Goal: Task Accomplishment & Management: Manage account settings

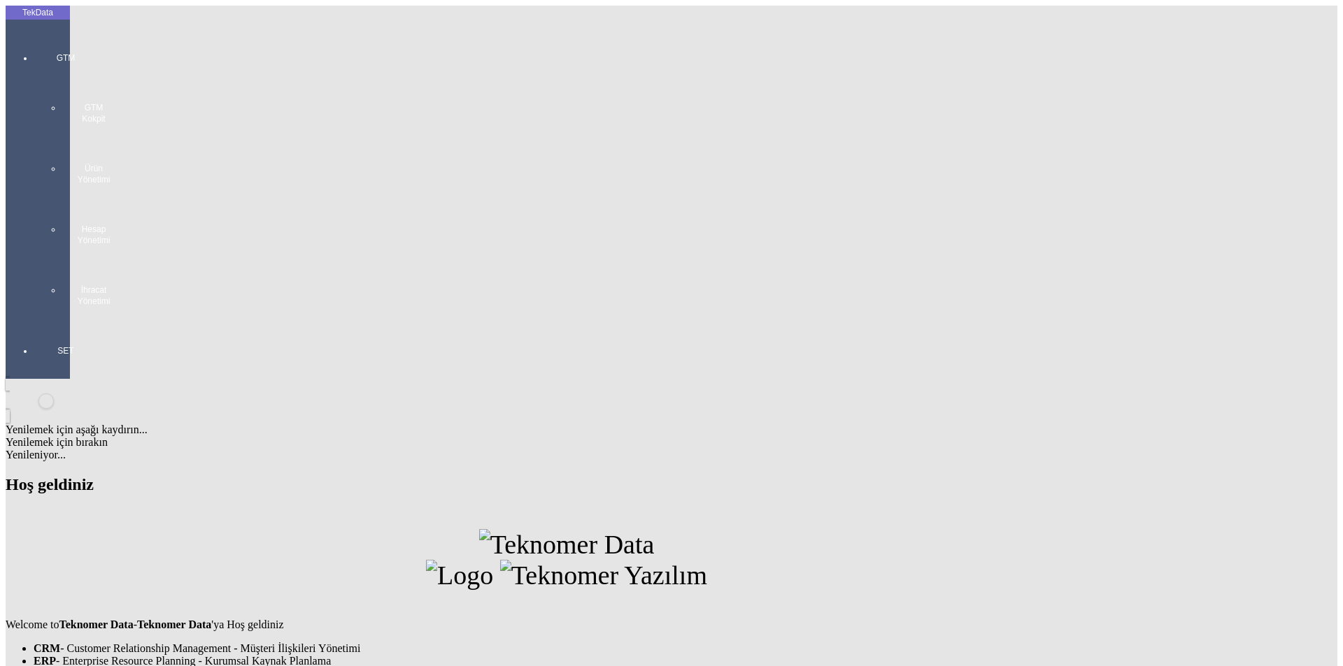
click at [34, 321] on div at bounding box center [66, 321] width 64 height 0
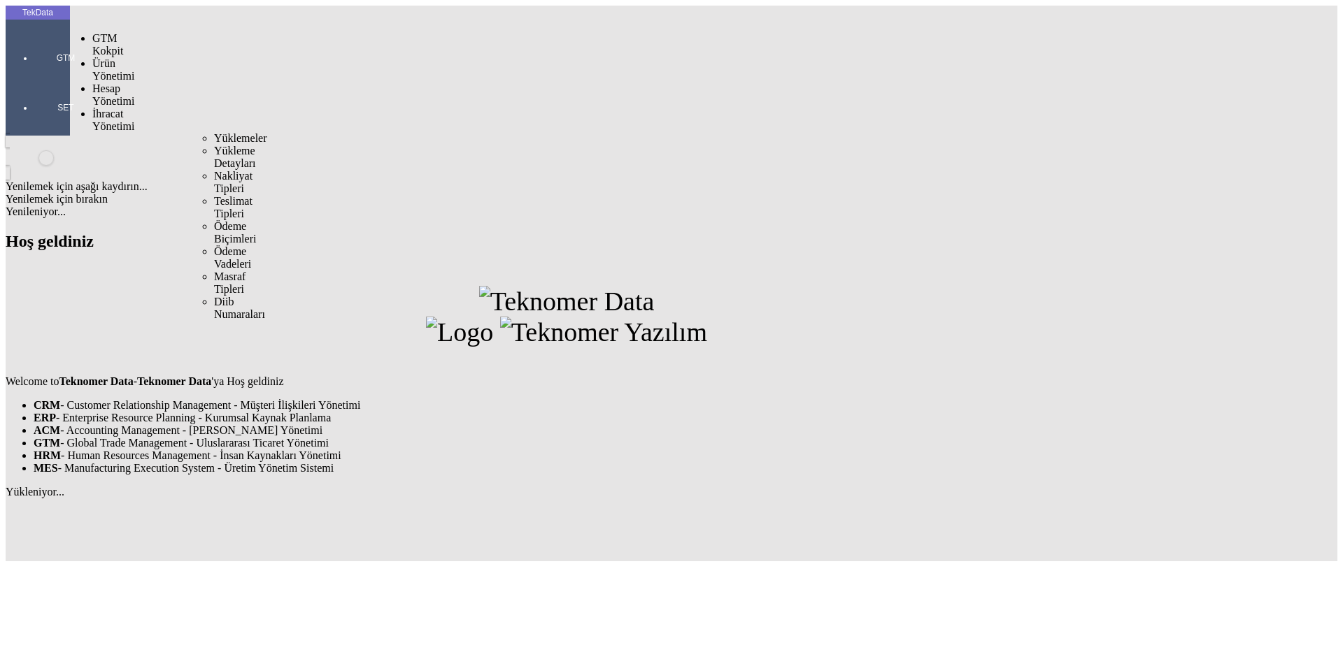
click at [110, 108] on span "İhracat Yönetimi" at bounding box center [113, 120] width 42 height 24
click at [214, 132] on span "Yüklemeler" at bounding box center [240, 138] width 53 height 12
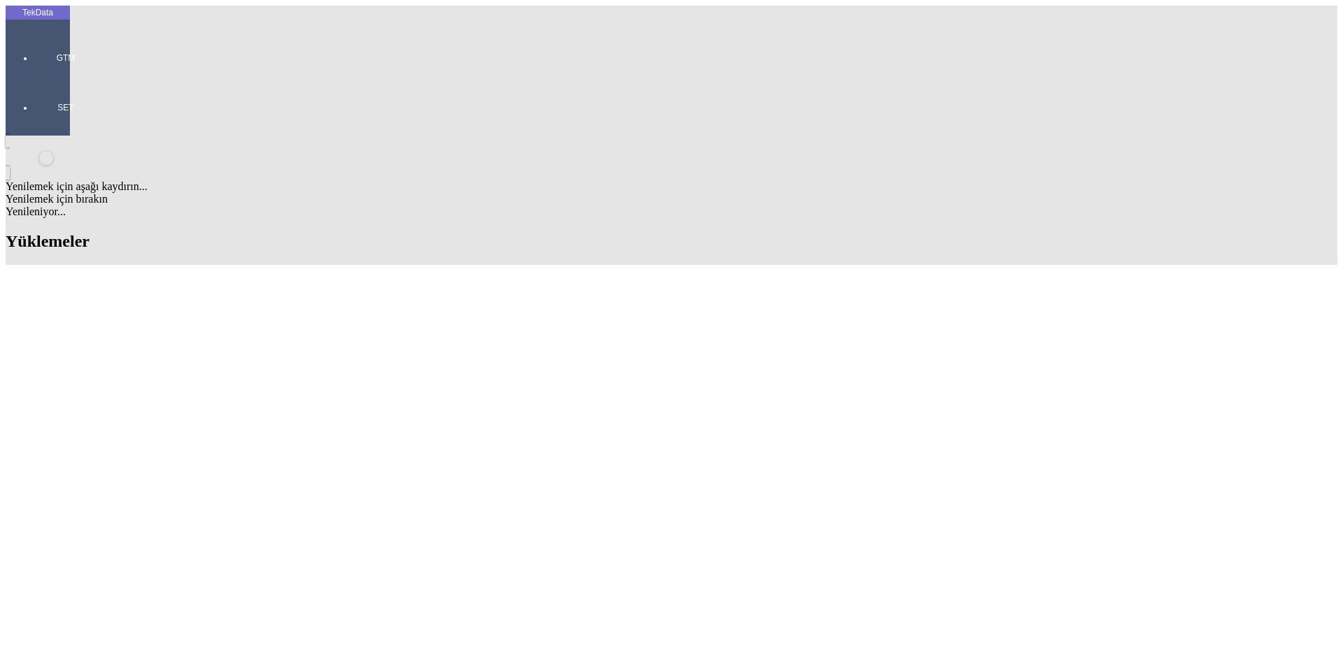
type input "IVANIYE"
type input "E"
drag, startPoint x: 580, startPoint y: 505, endPoint x: 657, endPoint y: 510, distance: 77.1
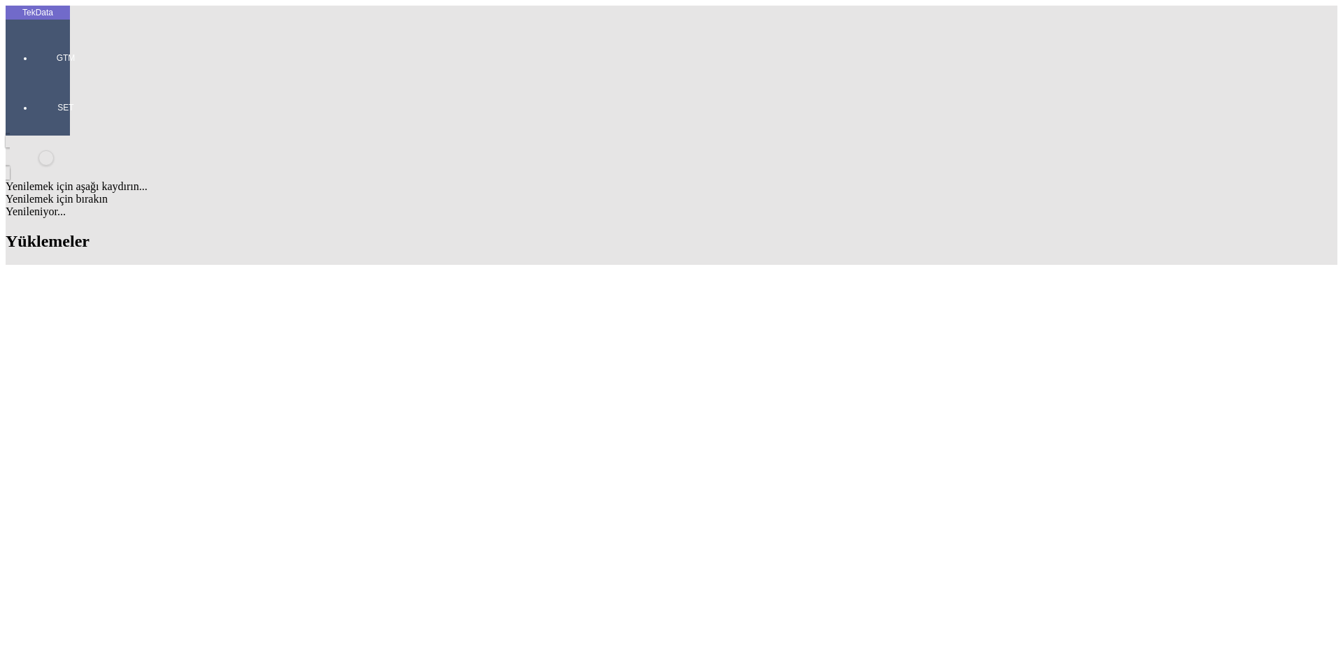
copy td "BDF2025000000484"
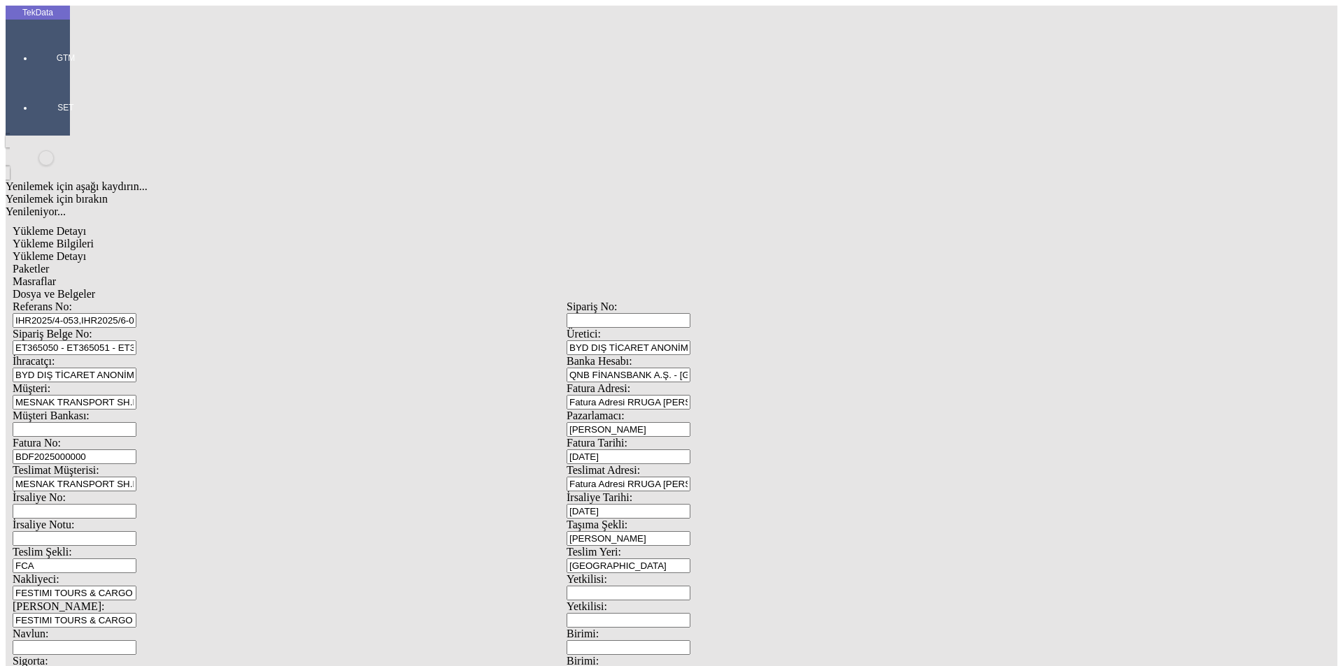
click at [136, 450] on input "BDF2025000000" at bounding box center [75, 457] width 124 height 15
drag, startPoint x: 1239, startPoint y: 561, endPoint x: 131, endPoint y: 231, distance: 1156.2
click at [131, 437] on div "Fatura No: BDF2025000000" at bounding box center [290, 450] width 554 height 27
paste input "484"
type input "BDF2025000000485"
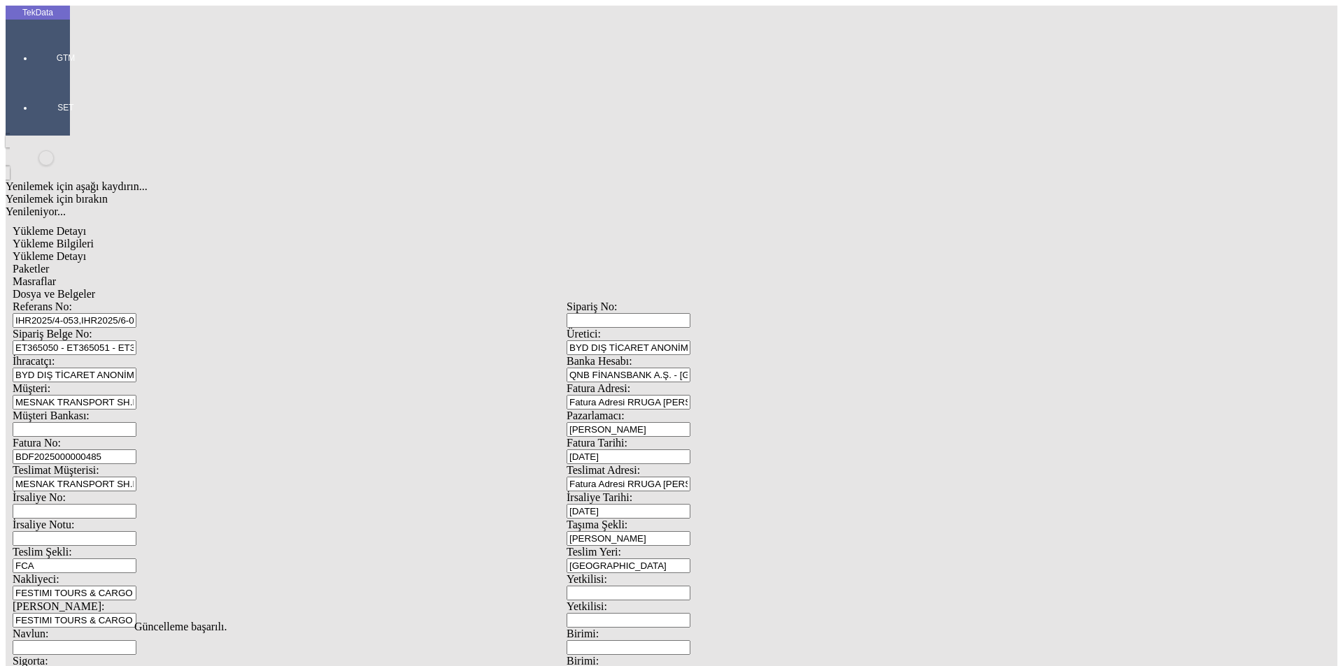
click at [86, 250] on span "Yükleme Detayı" at bounding box center [49, 256] width 73 height 12
drag, startPoint x: 196, startPoint y: 266, endPoint x: 93, endPoint y: 266, distance: 102.8
type input "3.06"
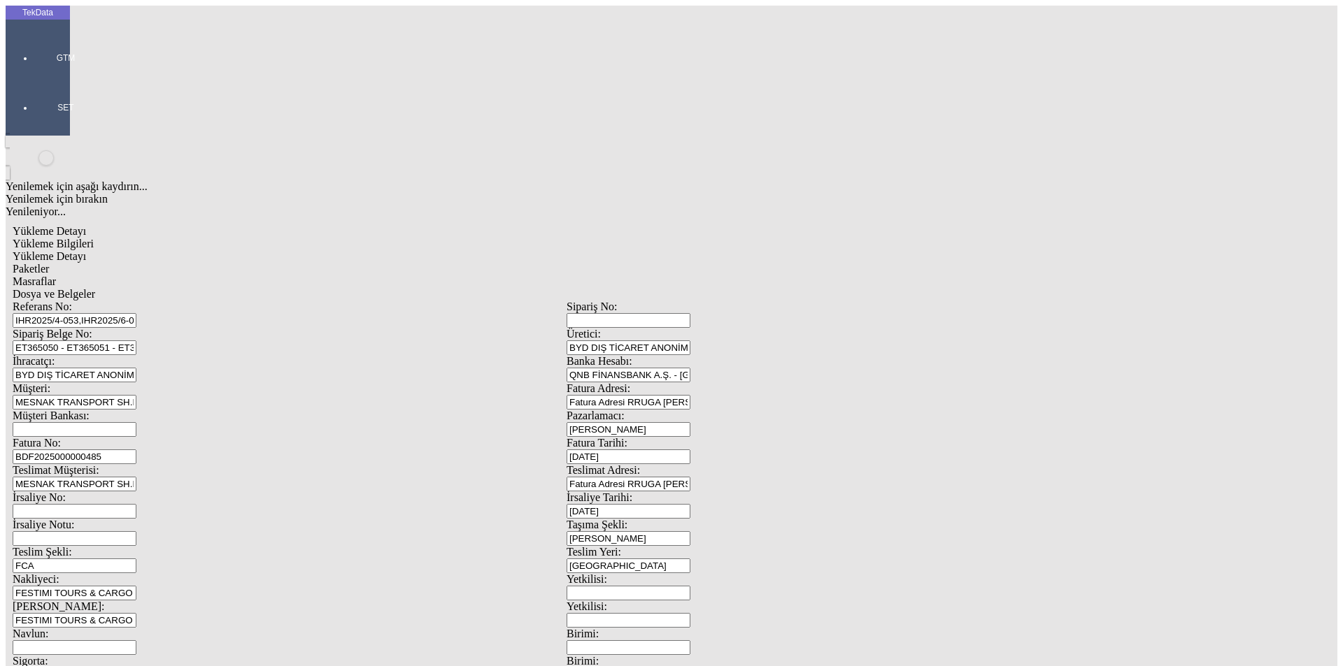
click at [49, 263] on span "Paketler" at bounding box center [31, 269] width 36 height 12
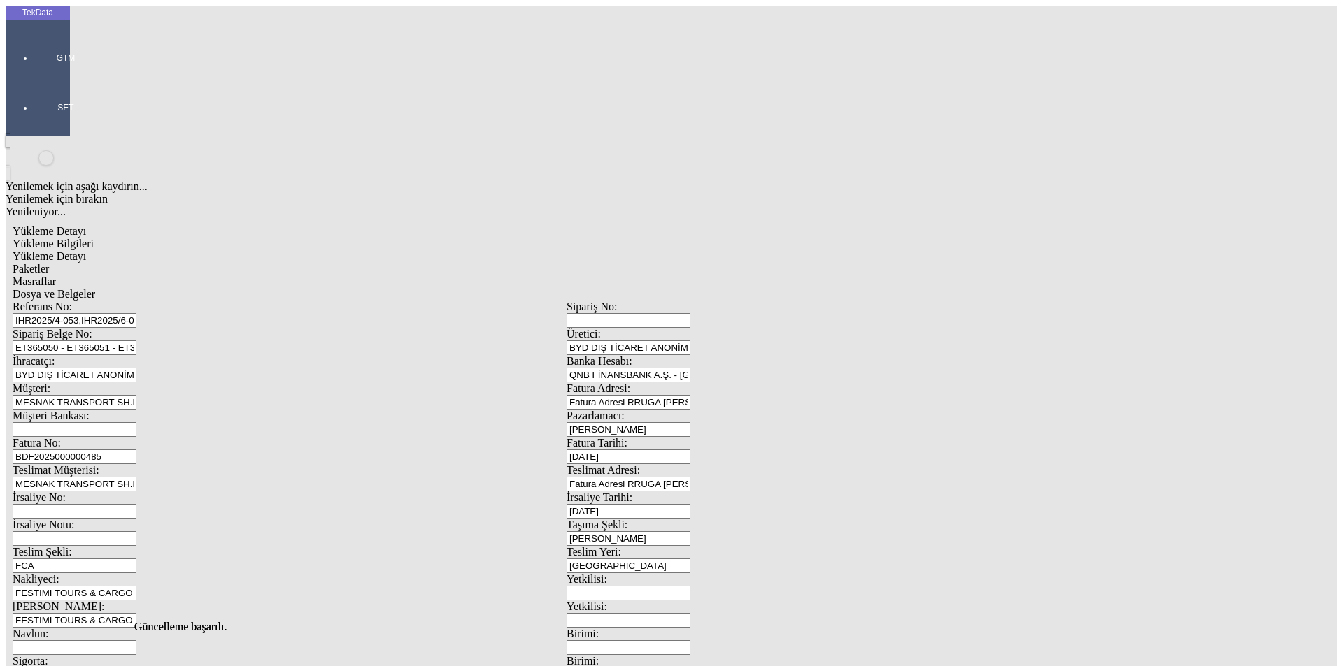
click at [56, 276] on span "Masraflar" at bounding box center [34, 282] width 43 height 12
click at [95, 288] on span "Dosya ve Belgeler" at bounding box center [54, 294] width 83 height 12
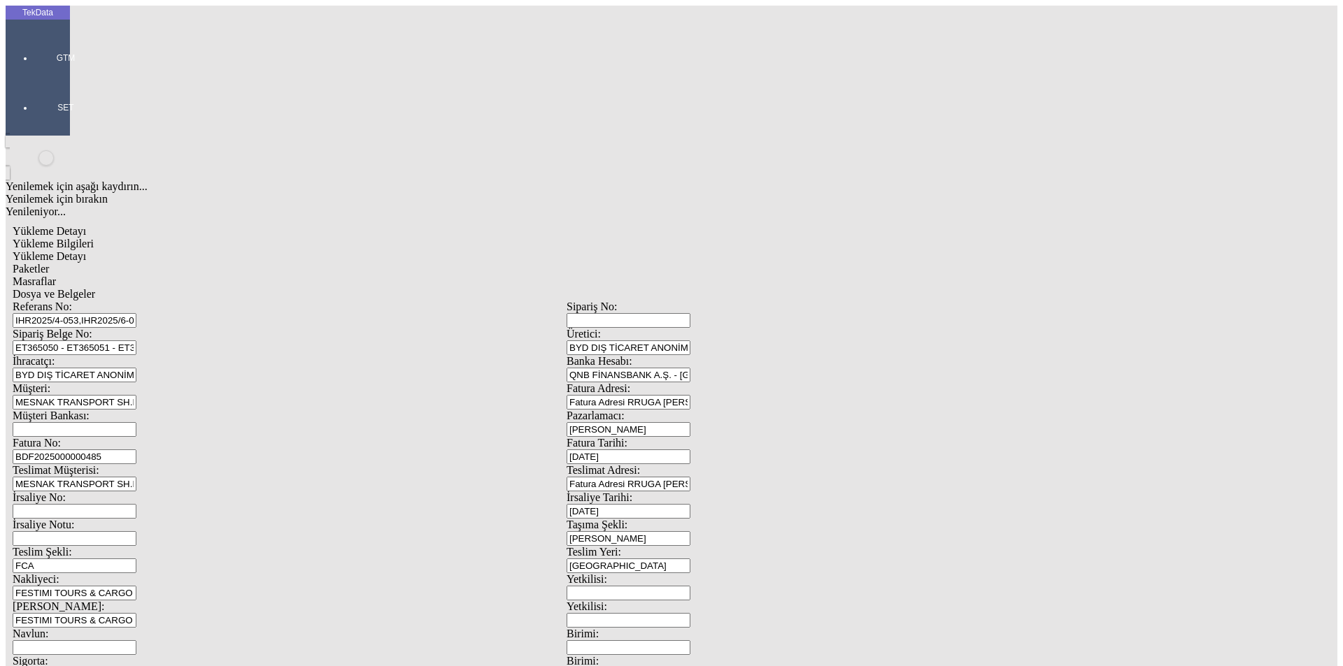
click at [94, 238] on span "Yükleme Bilgileri" at bounding box center [53, 244] width 81 height 12
click at [95, 288] on span "Dosya ve Belgeler" at bounding box center [54, 294] width 83 height 12
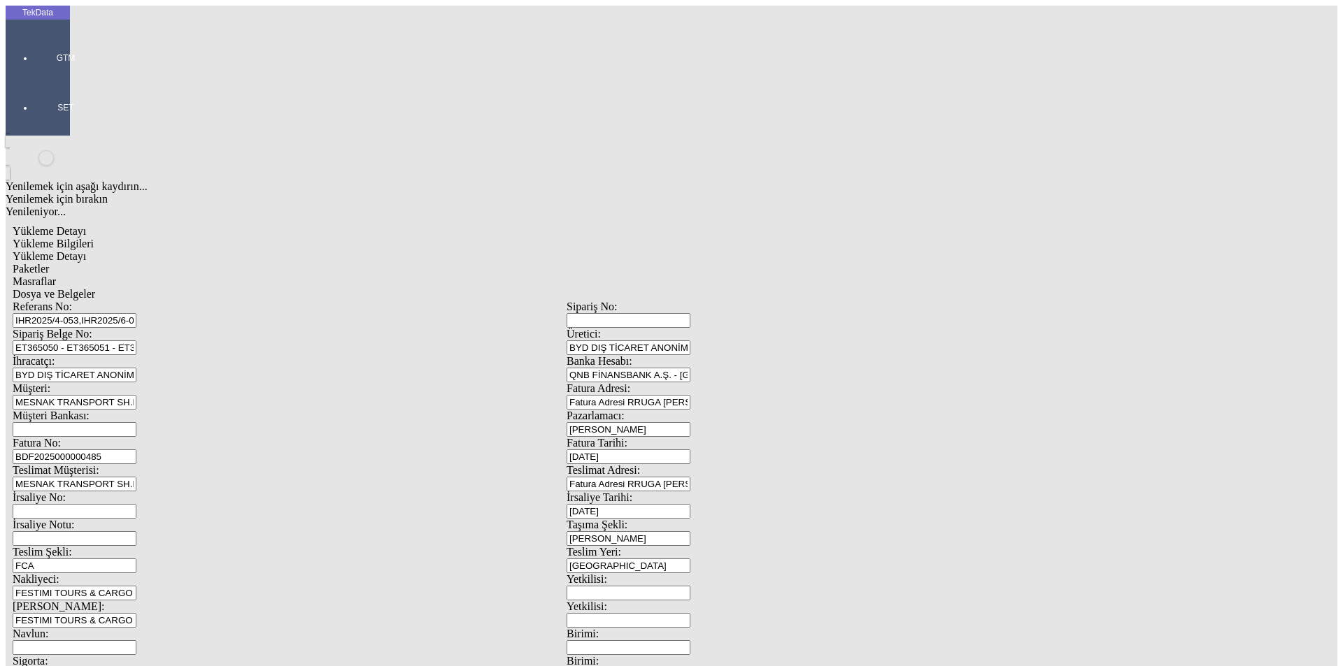
click at [94, 238] on span "Yükleme Bilgileri" at bounding box center [53, 244] width 81 height 12
drag, startPoint x: 336, startPoint y: 124, endPoint x: 15, endPoint y: 119, distance: 321.7
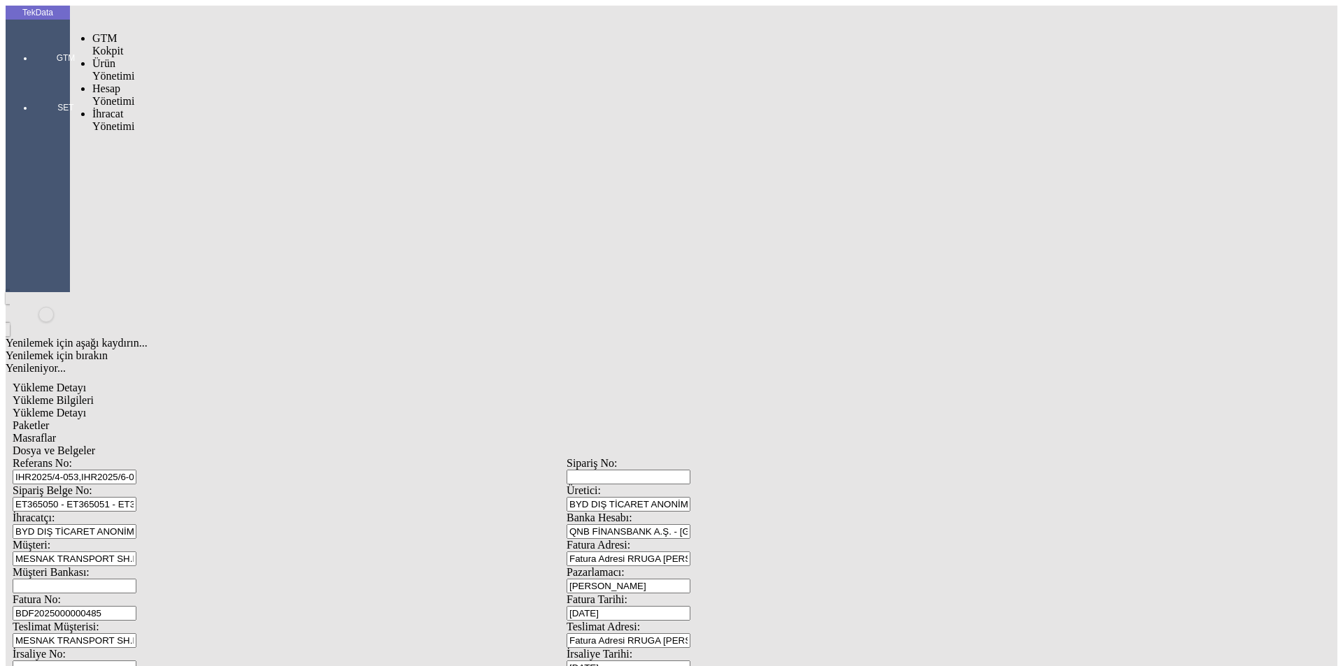
click at [40, 78] on div at bounding box center [66, 78] width 64 height 0
click at [111, 108] on span "İhracat Yönetimi" at bounding box center [113, 120] width 42 height 24
click at [214, 132] on span "Yüklemeler" at bounding box center [240, 138] width 53 height 12
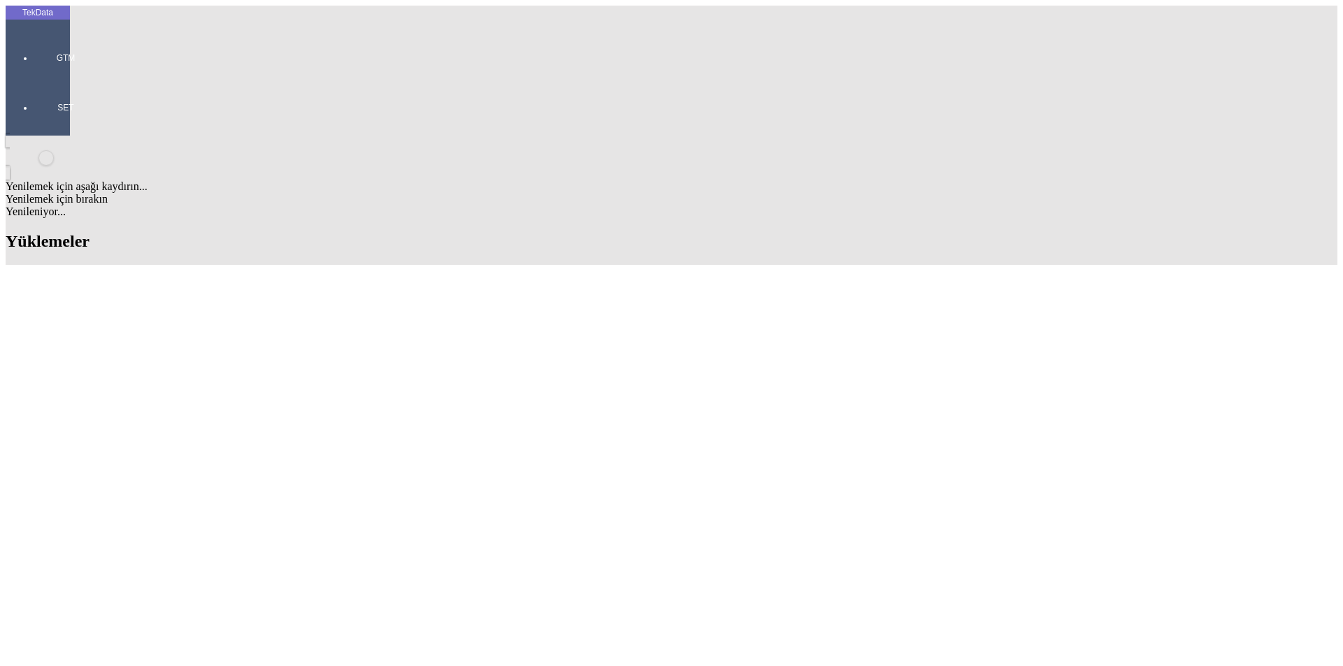
scroll to position [769, 0]
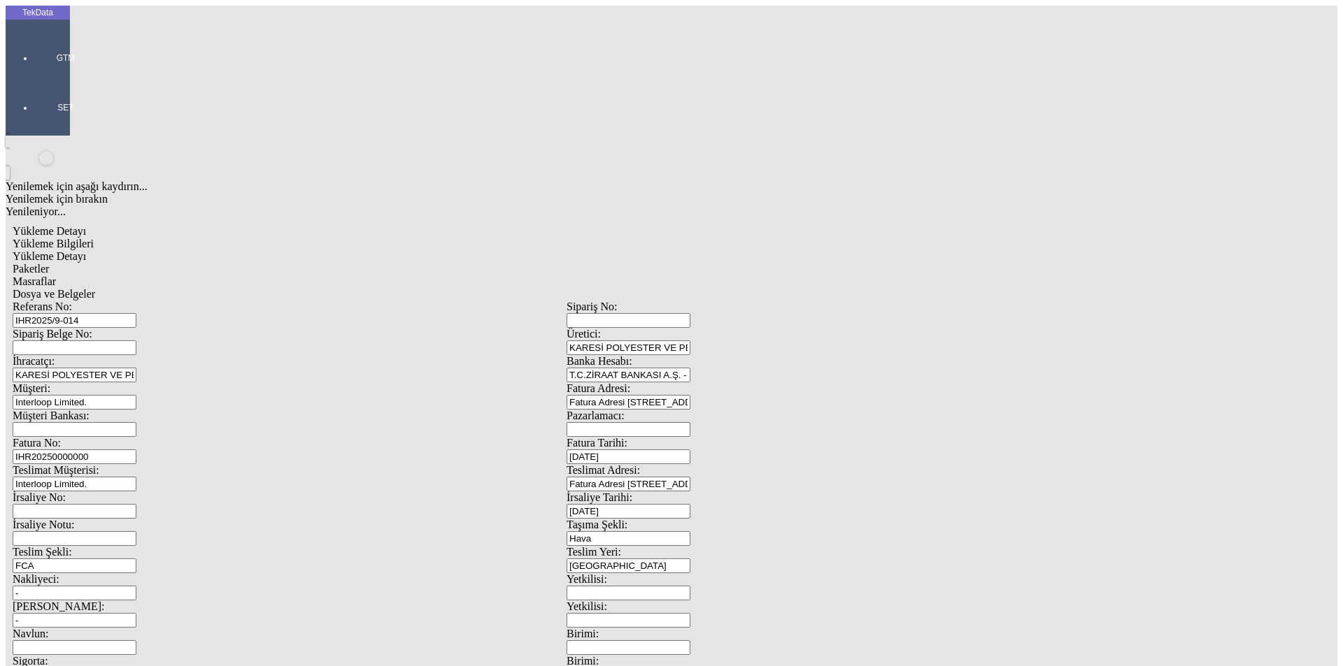
click at [86, 250] on span "Yükleme Detayı" at bounding box center [49, 256] width 73 height 12
click at [94, 238] on span "Yükleme Bilgileri" at bounding box center [53, 244] width 81 height 12
drag, startPoint x: 245, startPoint y: 99, endPoint x: 143, endPoint y: 101, distance: 102.8
click at [143, 301] on div "Referans No: IHR2025/9-014" at bounding box center [290, 314] width 554 height 27
click at [136, 450] on input "IHR20250000000" at bounding box center [75, 457] width 124 height 15
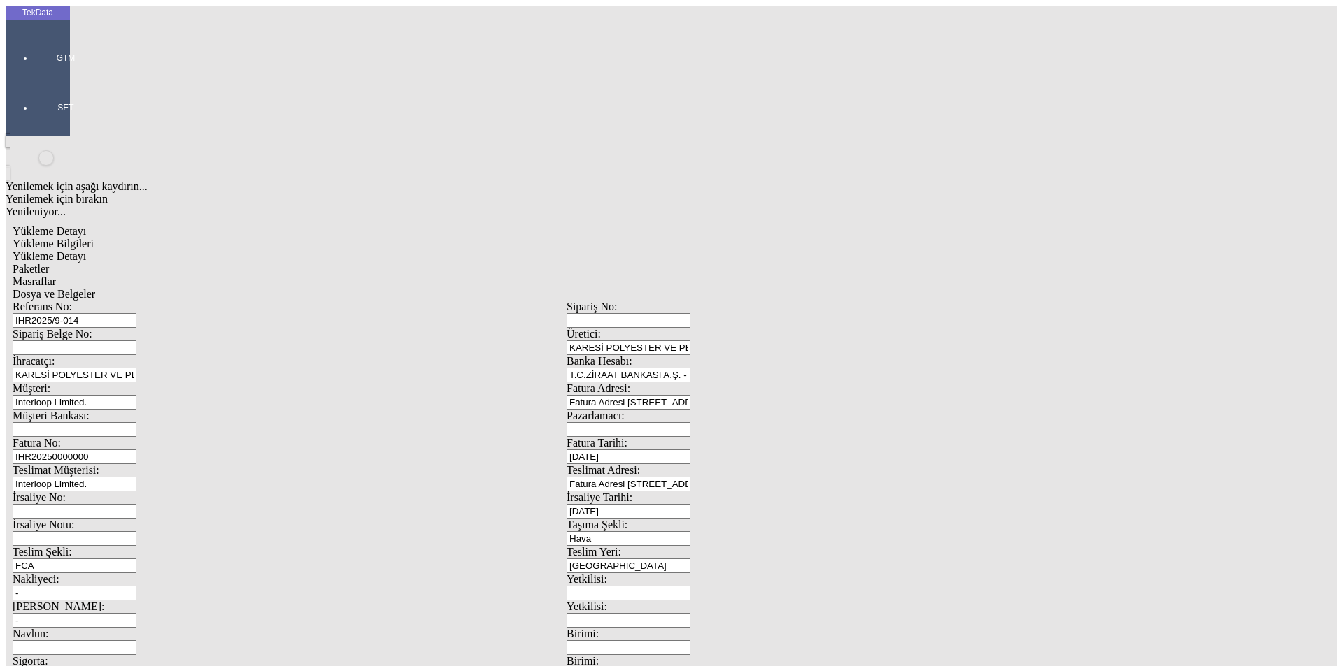
scroll to position [120, 0]
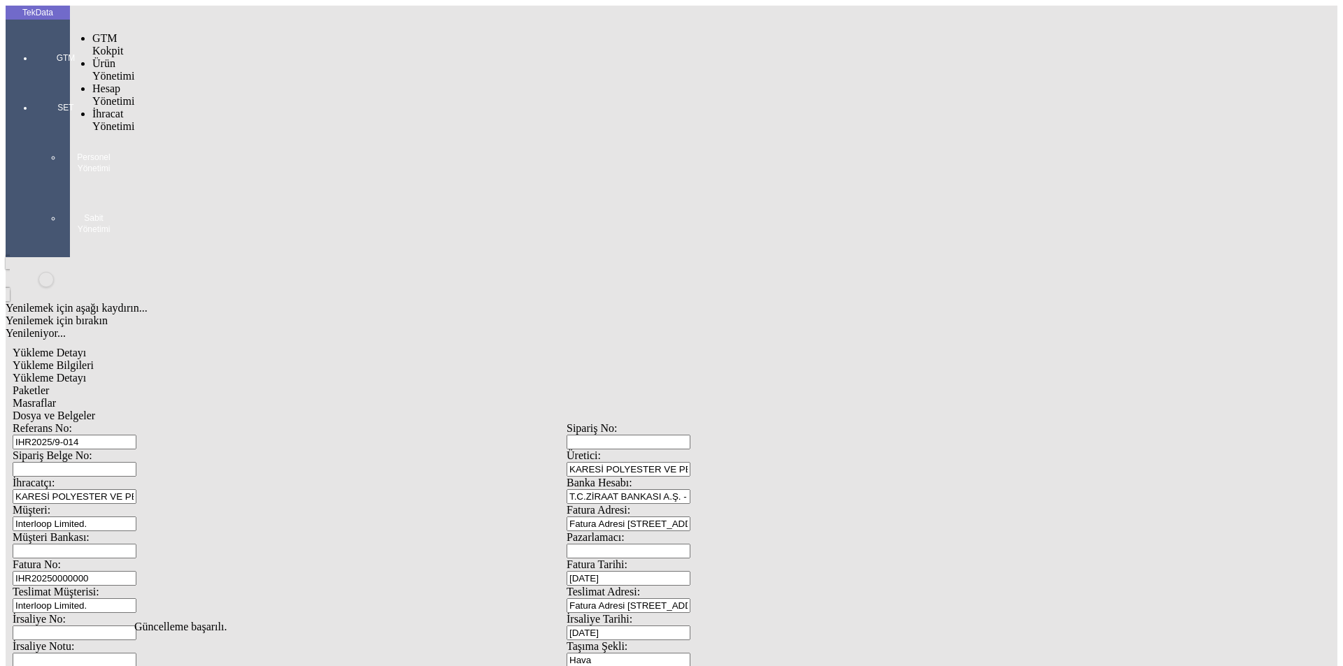
click at [34, 78] on div at bounding box center [66, 78] width 64 height 0
click at [109, 108] on span "İhracat Yönetimi" at bounding box center [113, 120] width 42 height 24
click at [217, 132] on span "Yüklemeler" at bounding box center [240, 138] width 53 height 12
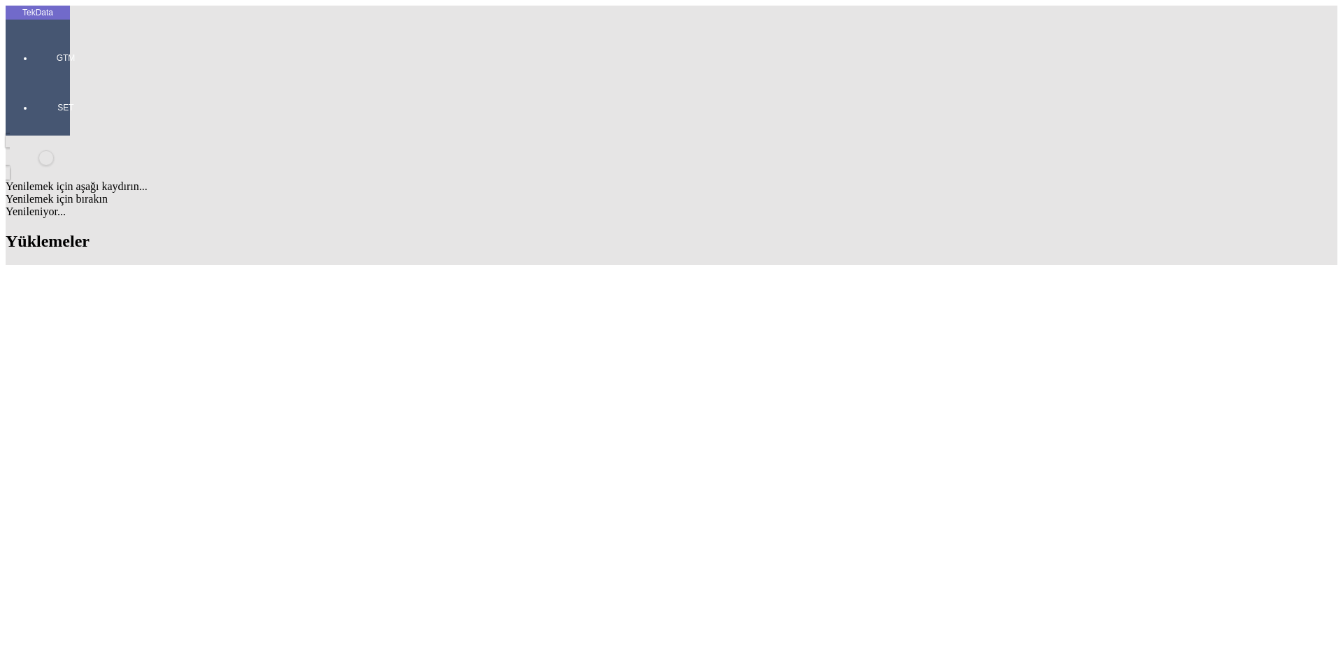
scroll to position [420, 0]
drag, startPoint x: 582, startPoint y: 331, endPoint x: 653, endPoint y: 336, distance: 71.4
copy td "IHR2025000000084"
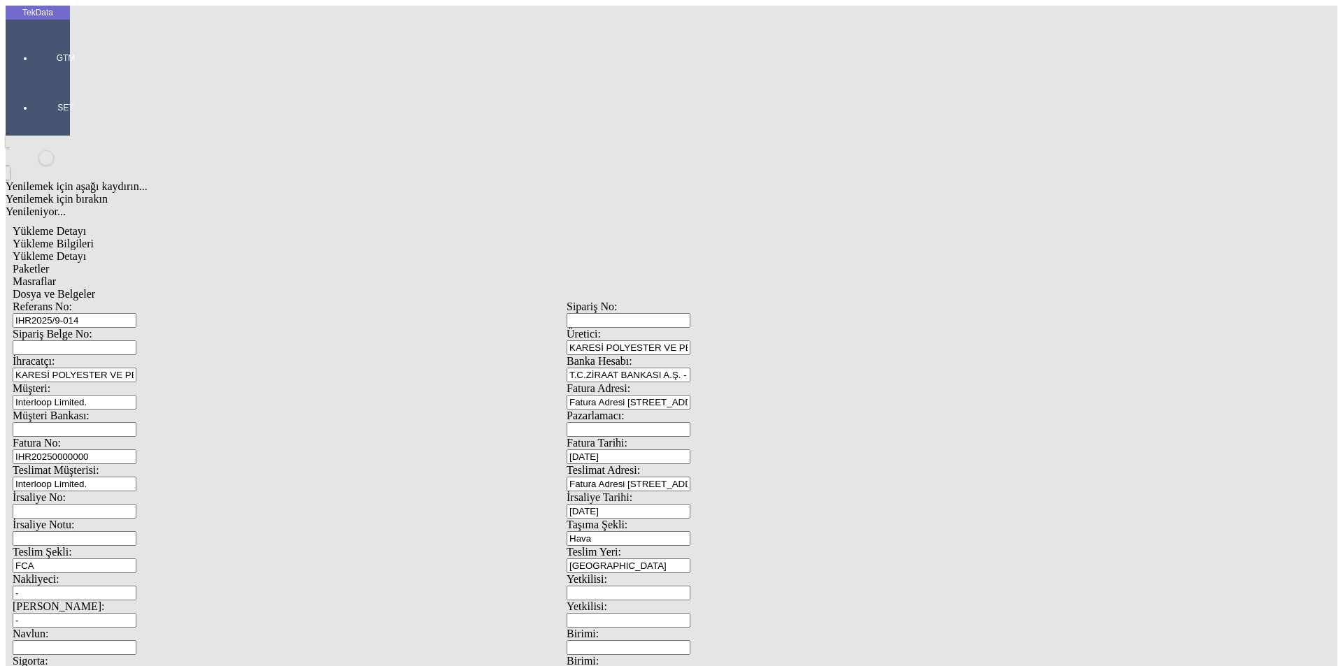
drag, startPoint x: 302, startPoint y: 234, endPoint x: 139, endPoint y: 231, distance: 163.0
click at [139, 437] on div "Fatura No: IHR20250000000" at bounding box center [290, 450] width 554 height 27
type input "IHR2025000000085"
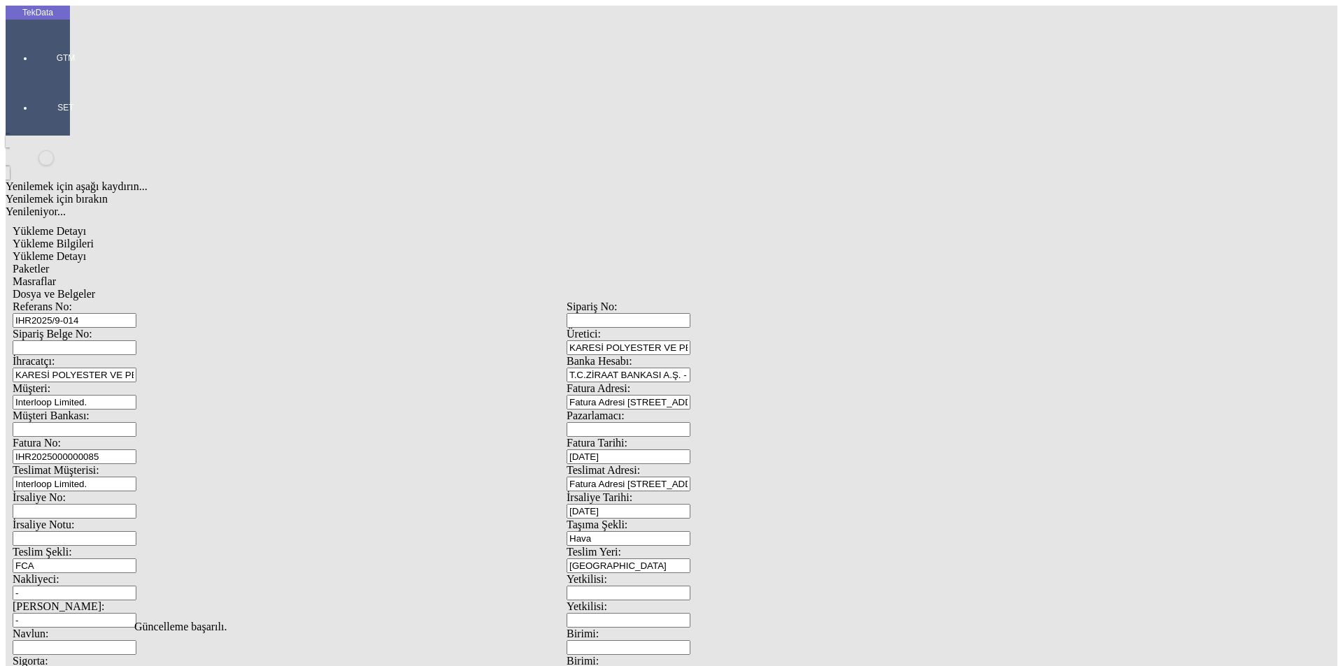
drag, startPoint x: 327, startPoint y: 108, endPoint x: 98, endPoint y: 87, distance: 229.6
click at [102, 301] on div "Referans No: IHR2025/9-014 Sipariş No: Sipariş Belge No: Üretici: KARESİ POLYES…" at bounding box center [567, 628] width 1108 height 655
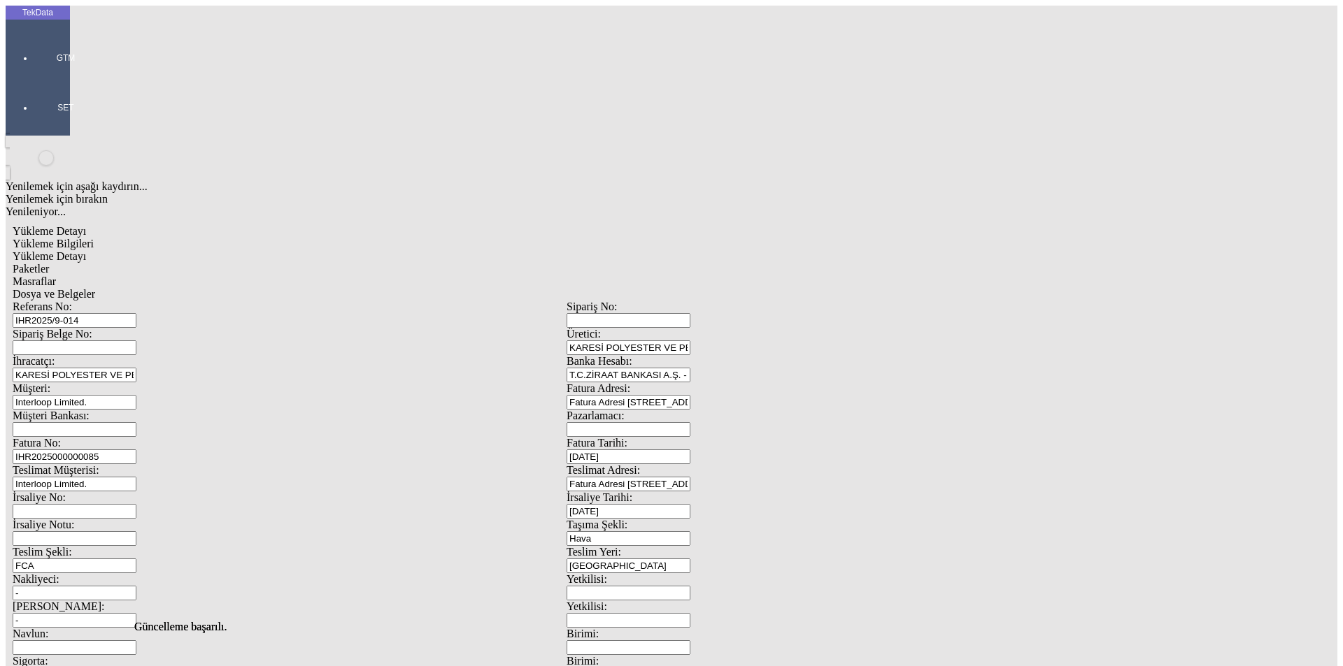
scroll to position [0, 0]
click at [86, 250] on span "Yükleme Detayı" at bounding box center [49, 256] width 73 height 12
click at [49, 263] on span "Paketler" at bounding box center [31, 269] width 36 height 12
drag, startPoint x: 414, startPoint y: 70, endPoint x: 447, endPoint y: 73, distance: 33.0
click at [56, 276] on span "Masraflar" at bounding box center [34, 282] width 43 height 12
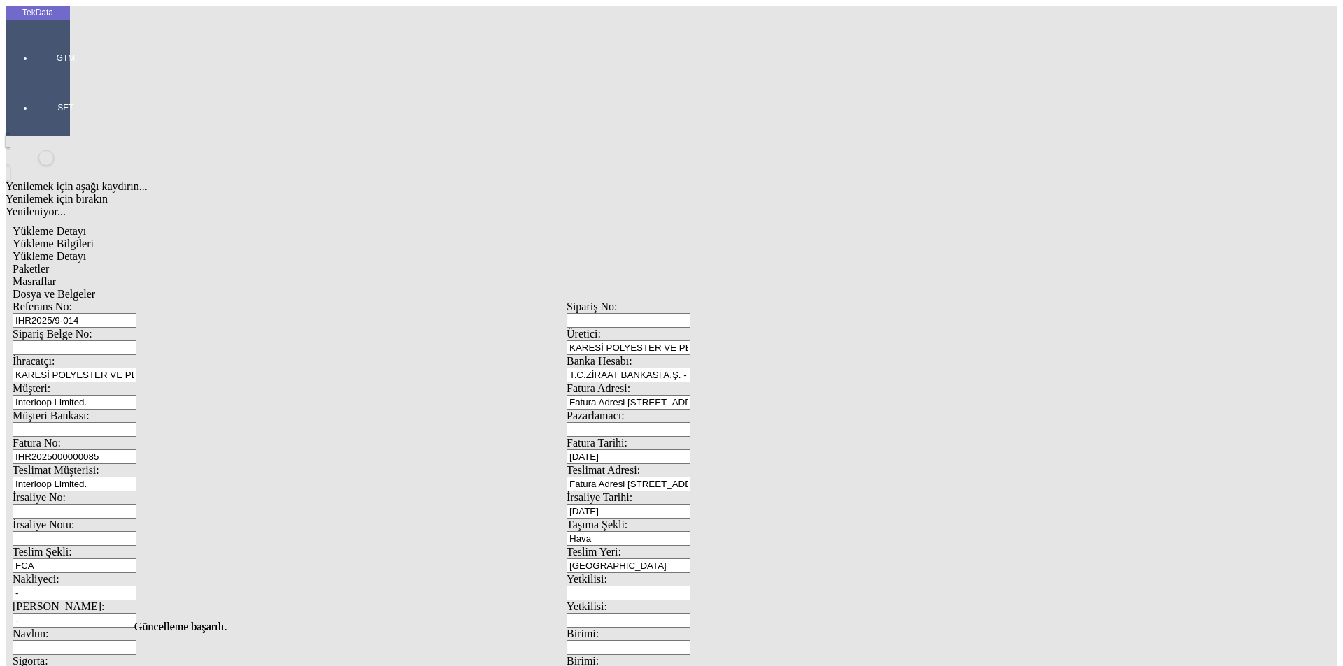
click at [95, 288] on span "Dosya ve Belgeler" at bounding box center [54, 294] width 83 height 12
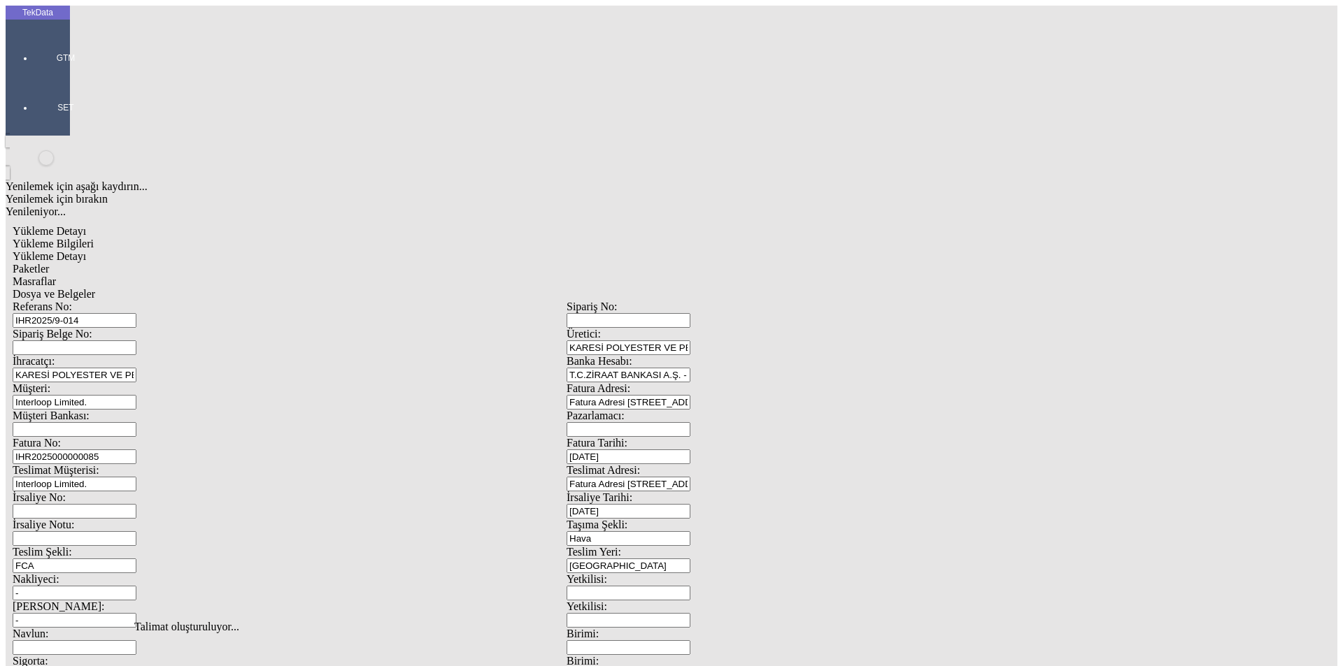
click at [95, 288] on span "Dosya ve Belgeler" at bounding box center [54, 294] width 83 height 12
